Goal: Check status: Check status

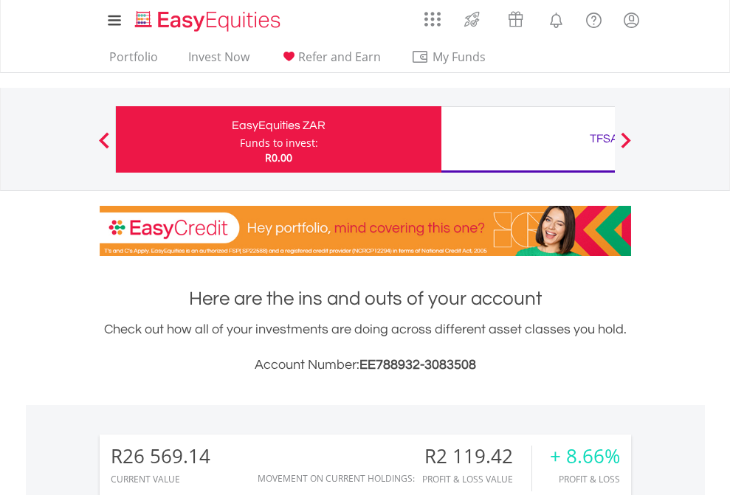
scroll to position [142, 232]
click at [240, 139] on div "Funds to invest:" at bounding box center [279, 143] width 78 height 15
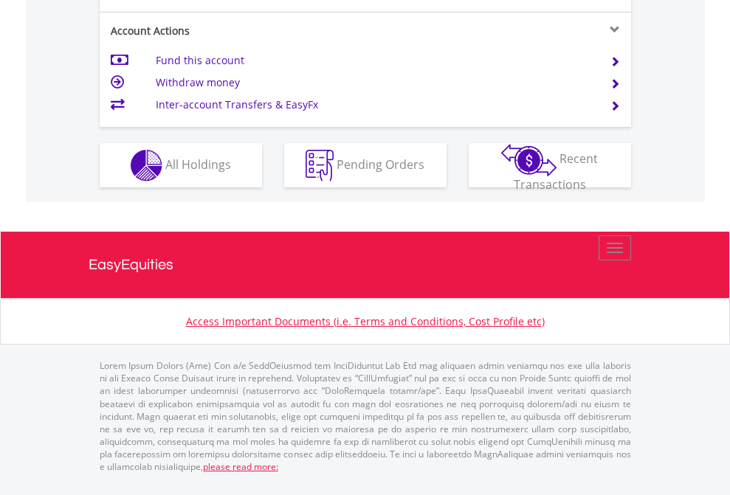
scroll to position [1385, 0]
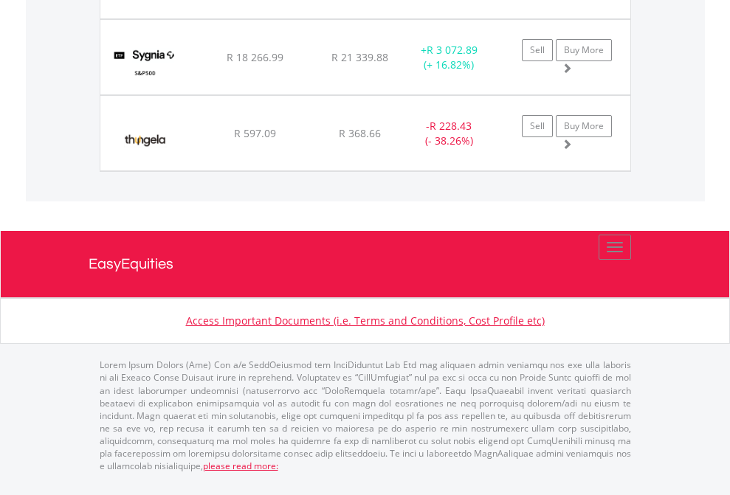
scroll to position [142, 232]
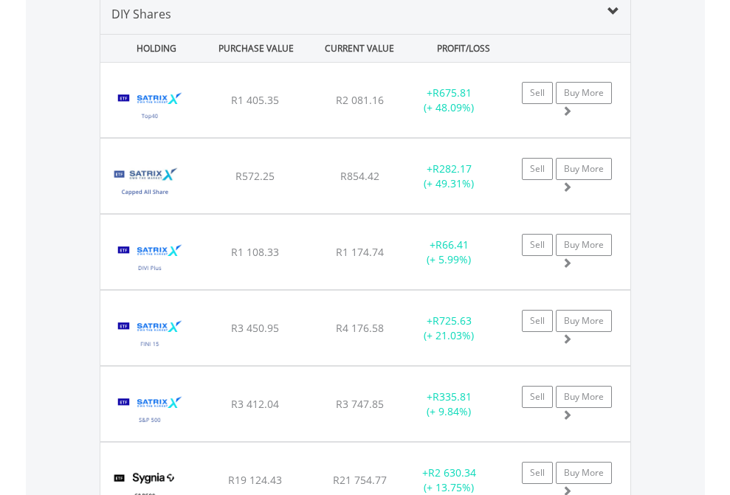
scroll to position [1426, 0]
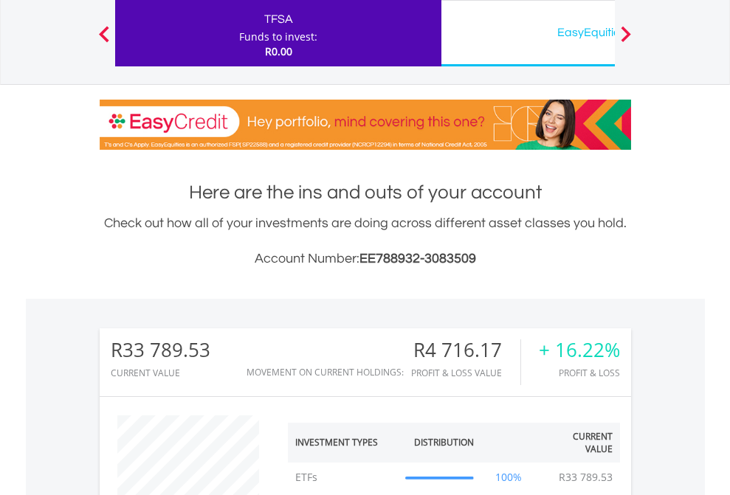
scroll to position [142, 232]
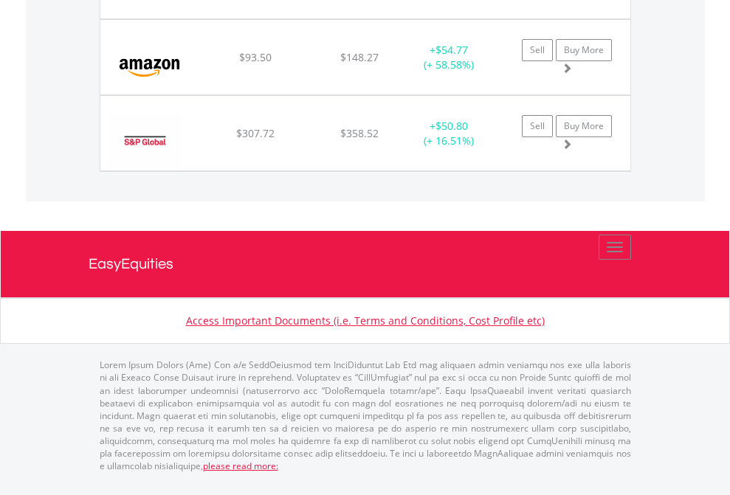
scroll to position [142, 232]
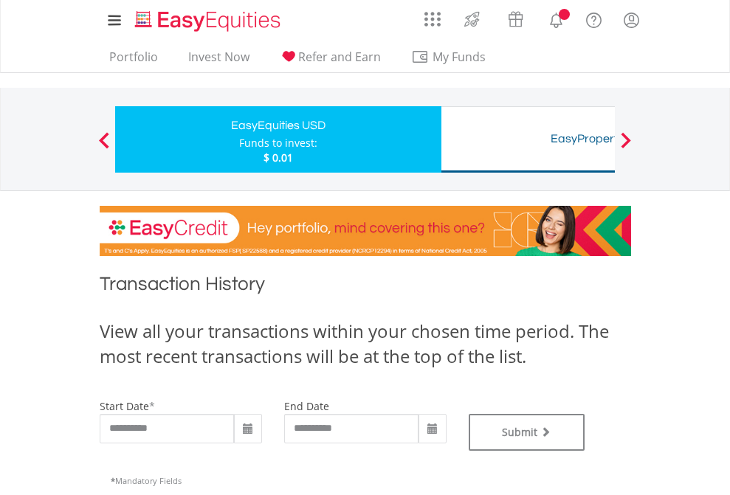
type input "**********"
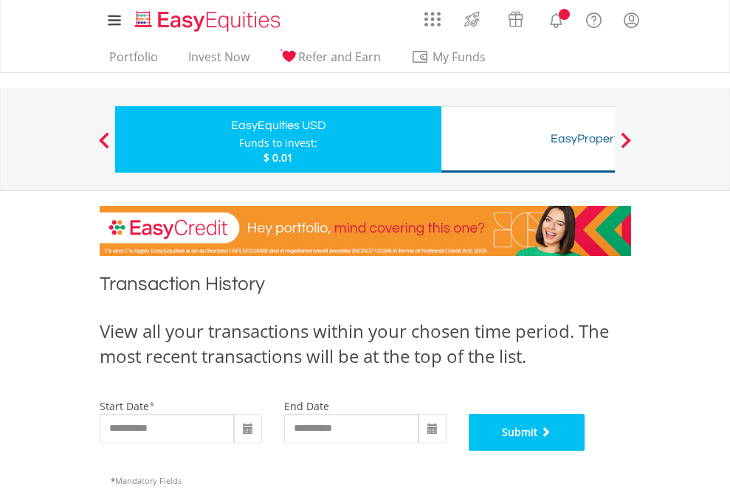
click at [585, 451] on button "Submit" at bounding box center [527, 432] width 117 height 37
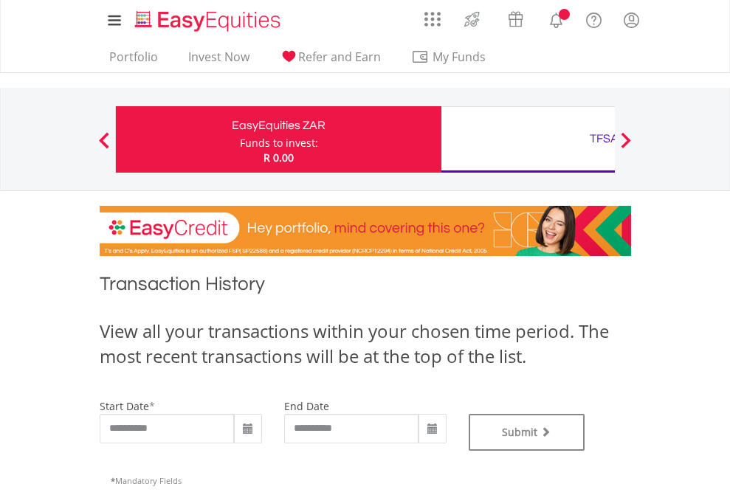
click at [528, 139] on div "TFSA" at bounding box center [604, 138] width 308 height 21
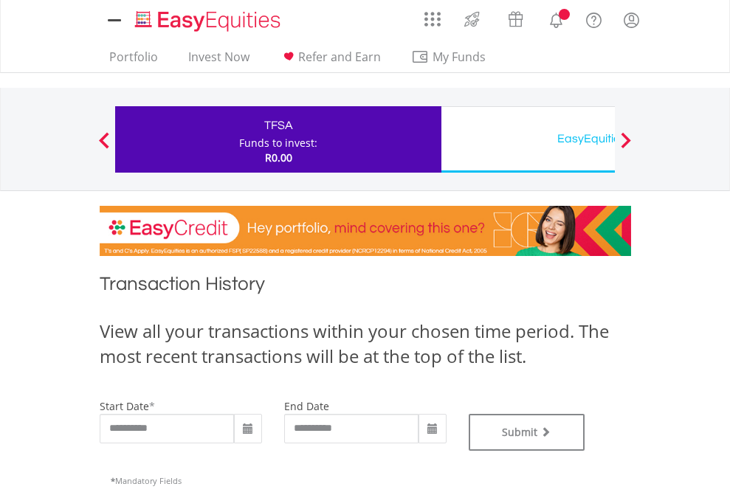
type input "**********"
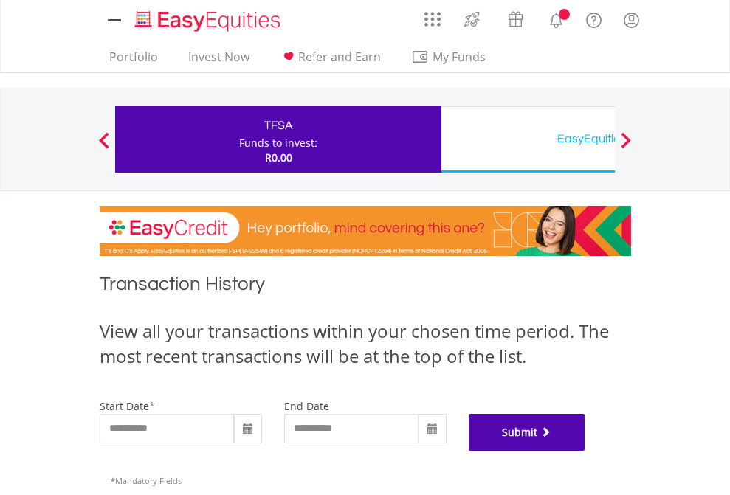
click at [585, 451] on button "Submit" at bounding box center [527, 432] width 117 height 37
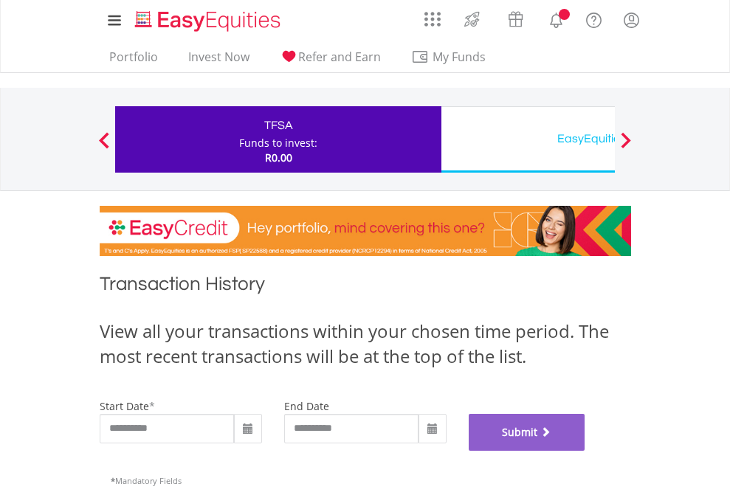
scroll to position [598, 0]
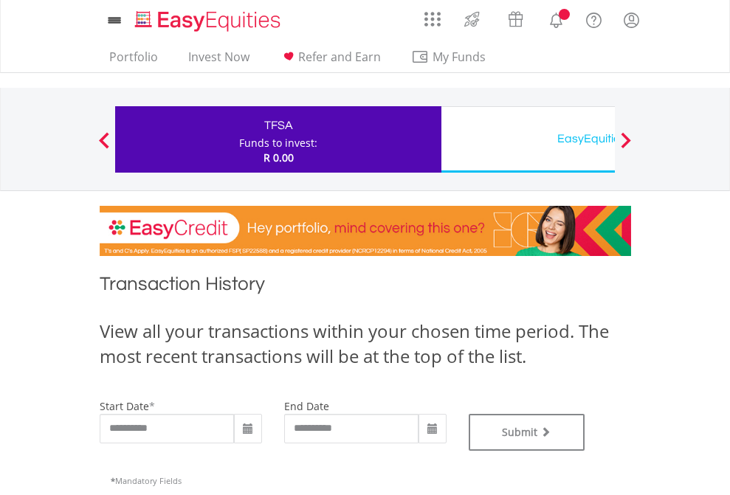
click at [528, 139] on div "EasyEquities USD" at bounding box center [604, 138] width 308 height 21
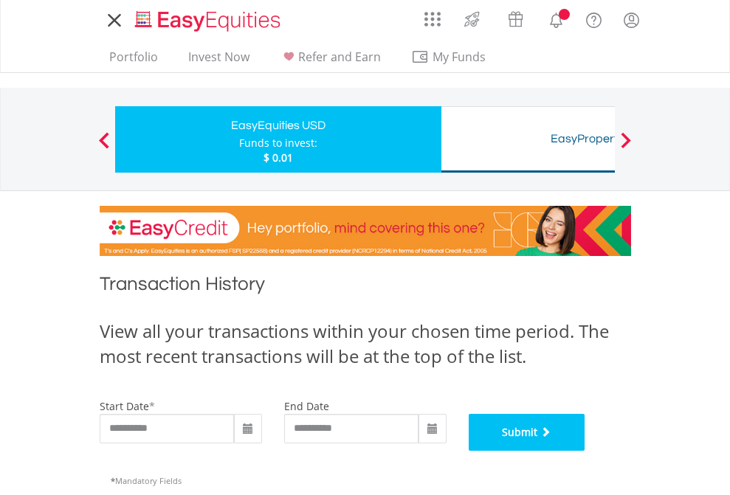
click at [585, 451] on button "Submit" at bounding box center [527, 432] width 117 height 37
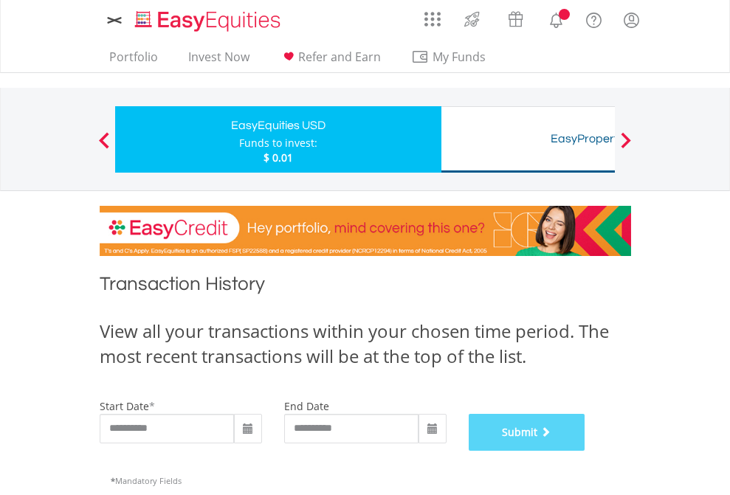
scroll to position [598, 0]
